Goal: Navigation & Orientation: Understand site structure

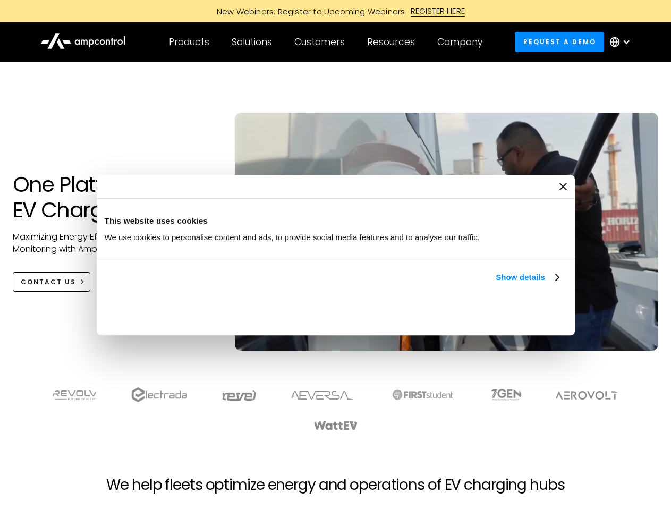
click at [496, 284] on link "Show details" at bounding box center [527, 277] width 63 height 13
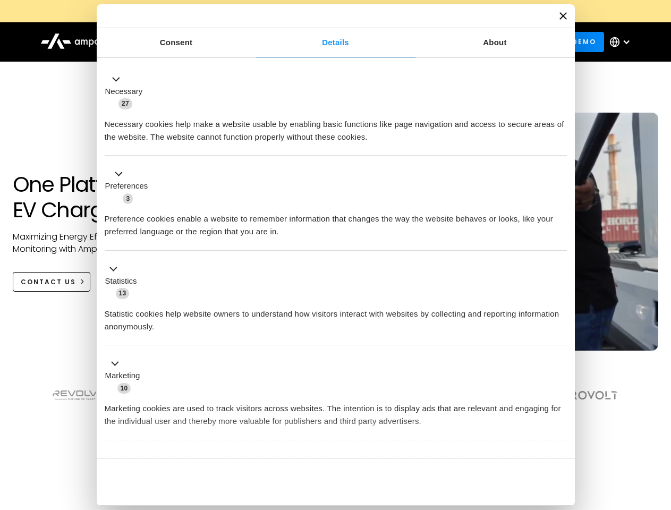
click at [560, 346] on li "Statistics 13 Statistic cookies help website owners to understand how visitors …" at bounding box center [336, 298] width 462 height 95
click at [660, 428] on section at bounding box center [335, 409] width 671 height 66
click at [327, 42] on div "Customers" at bounding box center [319, 42] width 50 height 12
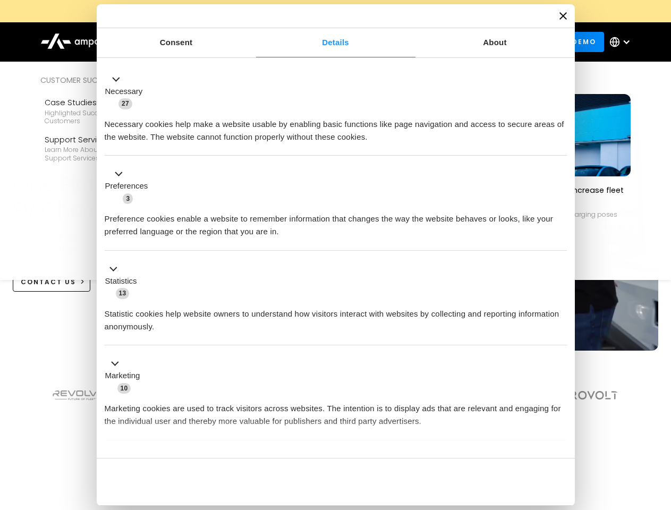
click at [189, 42] on div "Products" at bounding box center [189, 42] width 40 height 12
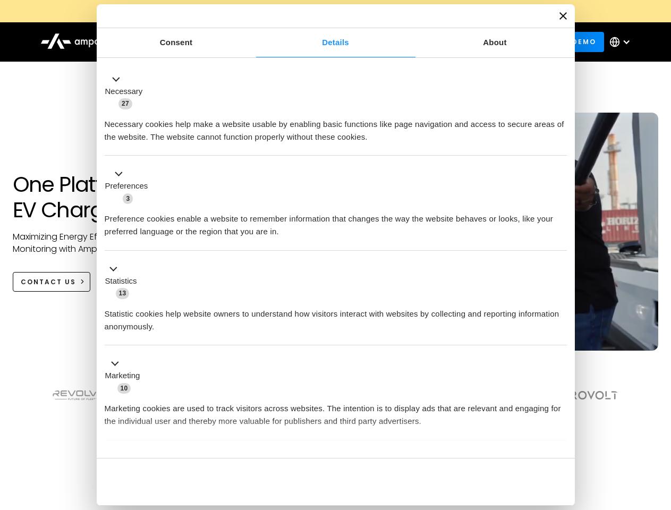
click at [252, 42] on div "Solutions" at bounding box center [252, 42] width 40 height 12
click at [322, 42] on div "Customers" at bounding box center [319, 42] width 50 height 12
click at [393, 42] on div "Resources" at bounding box center [391, 42] width 48 height 12
click at [463, 42] on div "Company" at bounding box center [459, 42] width 45 height 12
click at [623, 42] on div at bounding box center [626, 42] width 9 height 9
